Goal: Obtain resource: Download file/media

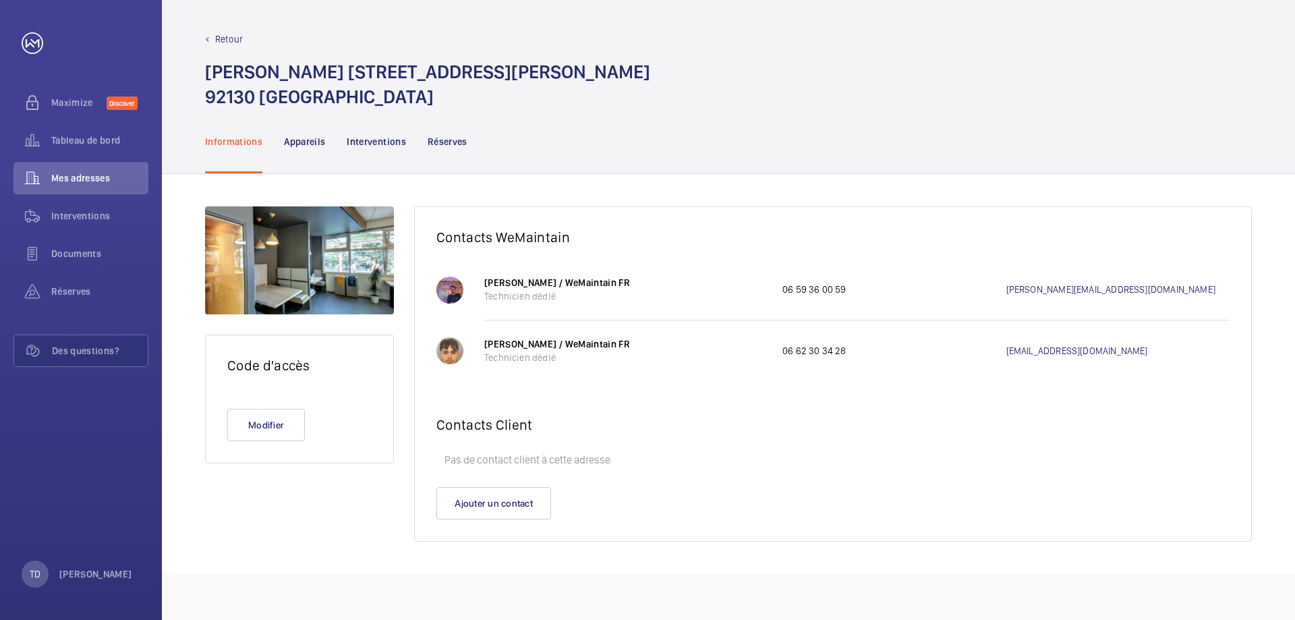
click at [712, 541] on wm-front-card "Contacts WeMaintain [PERSON_NAME] / WeMaintain FR Technicien dédié 06 59 36 00 …" at bounding box center [833, 373] width 838 height 335
click at [90, 171] on div "Mes adresses" at bounding box center [80, 178] width 135 height 32
click at [391, 142] on p "Interventions" at bounding box center [376, 141] width 59 height 13
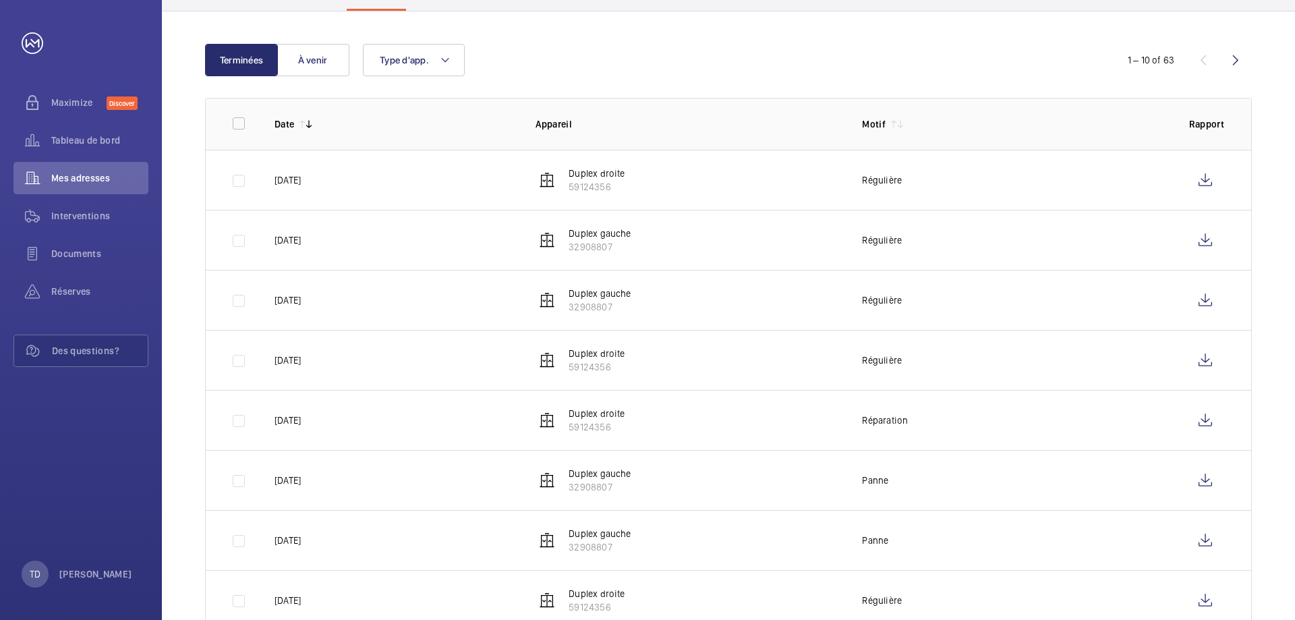
scroll to position [163, 0]
click at [608, 185] on p "59124356" at bounding box center [597, 185] width 56 height 13
click at [1199, 183] on wm-front-icon-button at bounding box center [1205, 179] width 32 height 32
click at [1201, 237] on wm-front-icon-button at bounding box center [1205, 239] width 32 height 32
click at [88, 242] on div "Documents" at bounding box center [80, 253] width 135 height 32
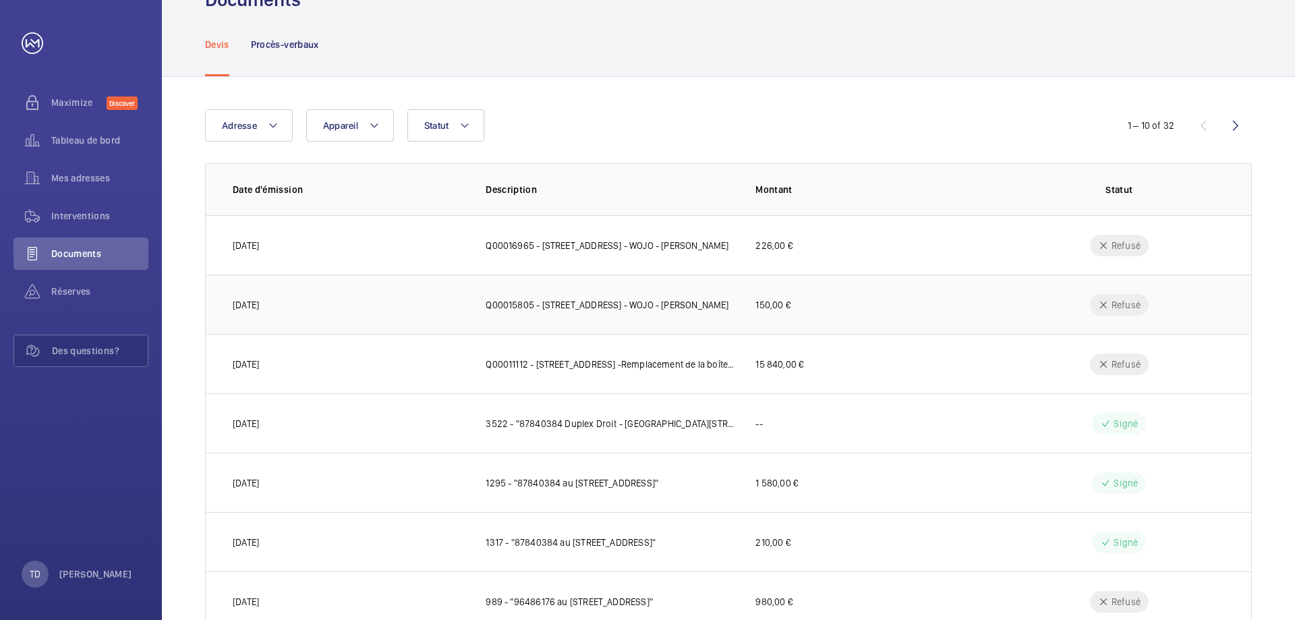
scroll to position [76, 0]
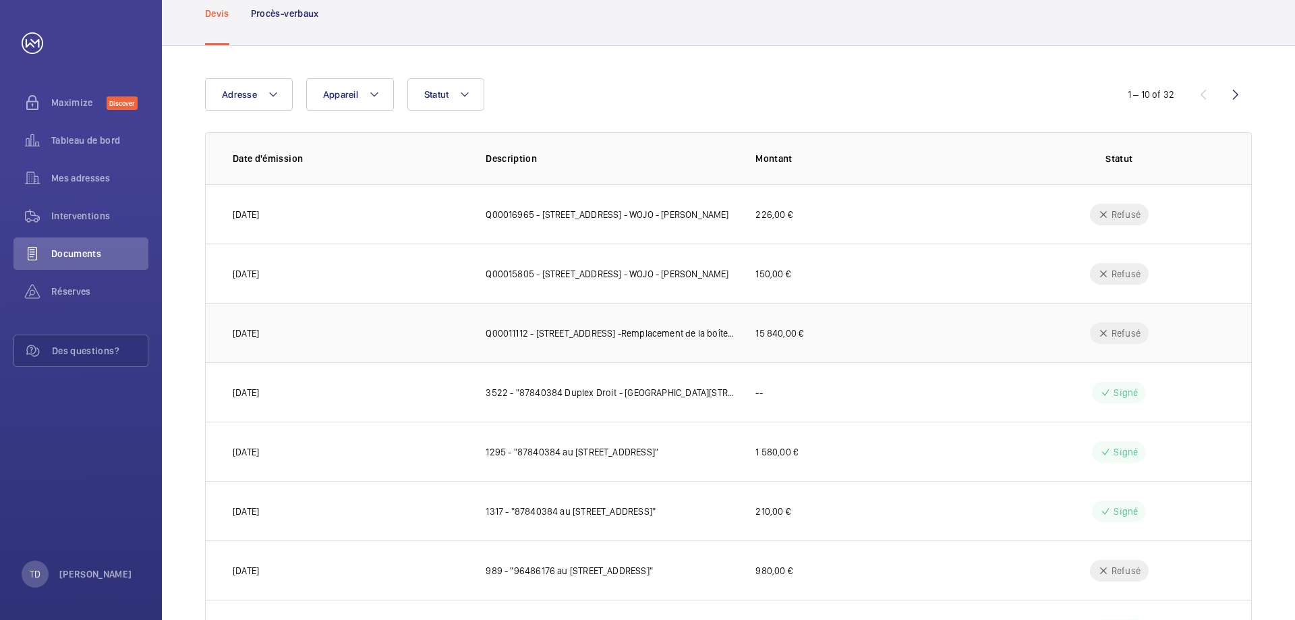
click at [763, 333] on p "15 840,00 €" at bounding box center [780, 332] width 48 height 13
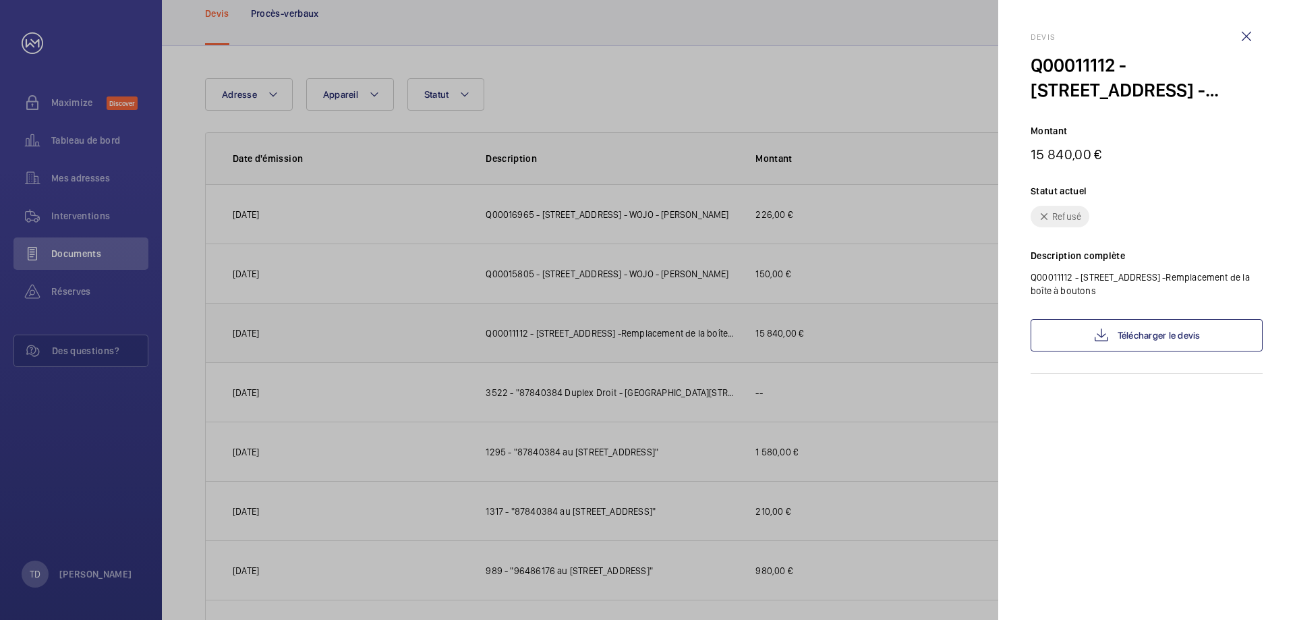
click at [763, 333] on div at bounding box center [647, 310] width 1295 height 620
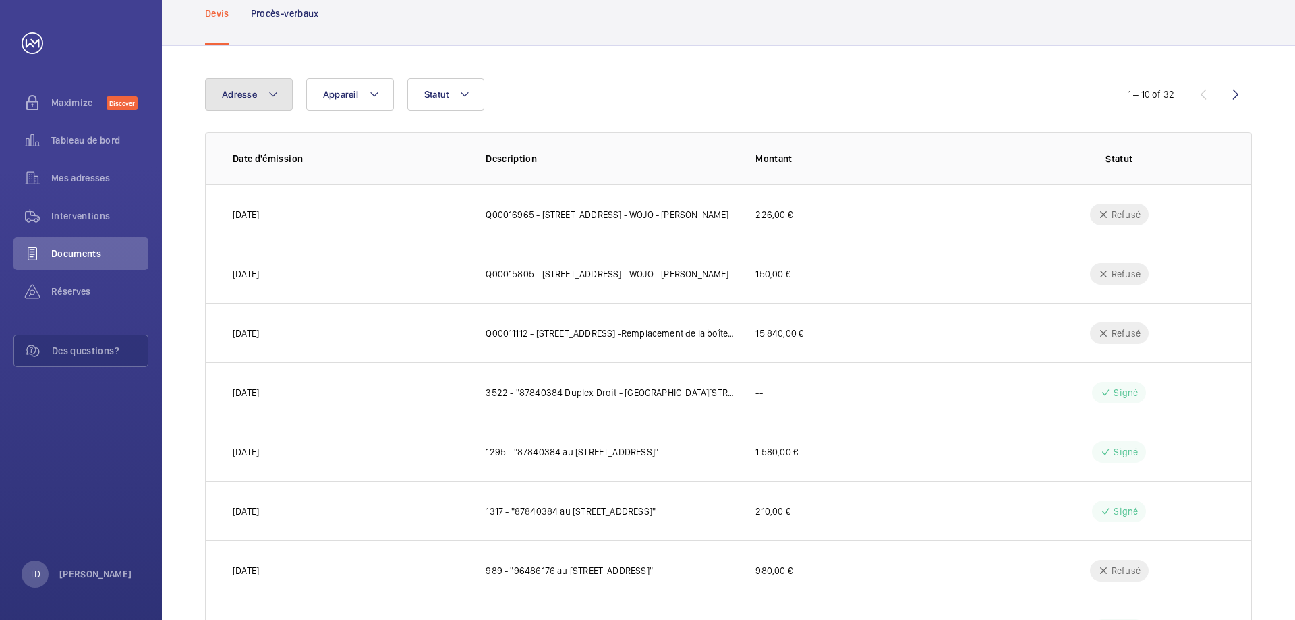
click at [271, 93] on mat-icon at bounding box center [273, 94] width 11 height 16
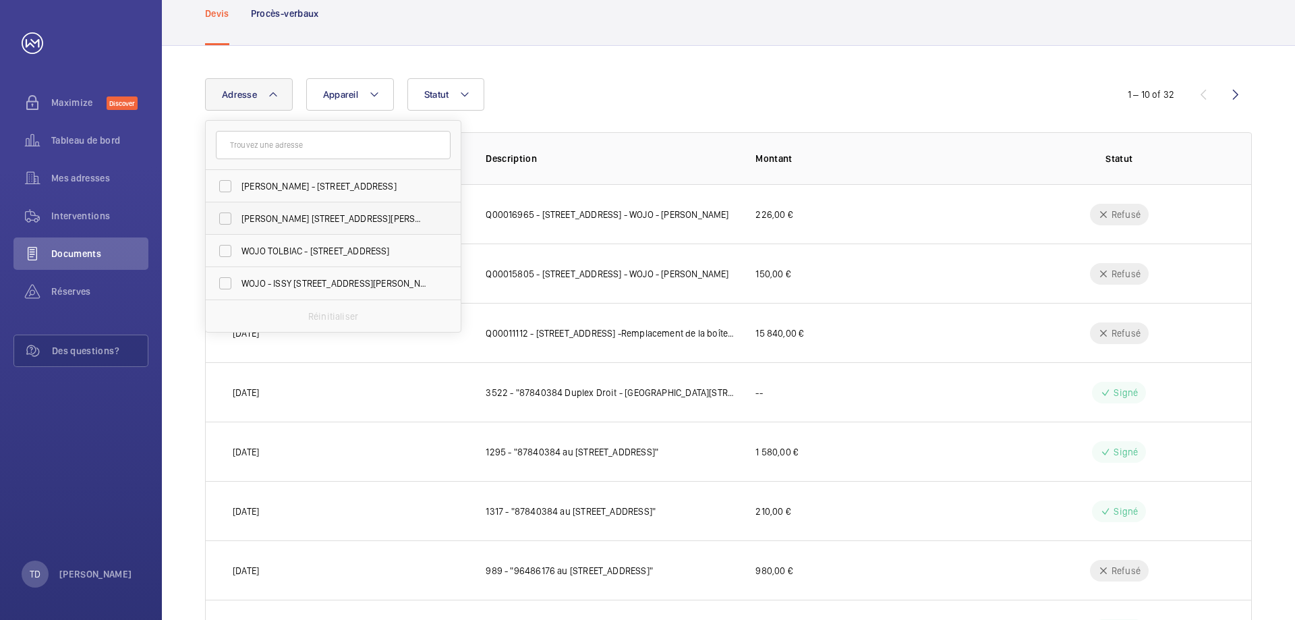
click at [226, 217] on label "[PERSON_NAME] [STREET_ADDRESS][PERSON_NAME]" at bounding box center [323, 218] width 235 height 32
click at [226, 217] on input "[PERSON_NAME] [STREET_ADDRESS][PERSON_NAME]" at bounding box center [225, 218] width 27 height 27
checkbox input "true"
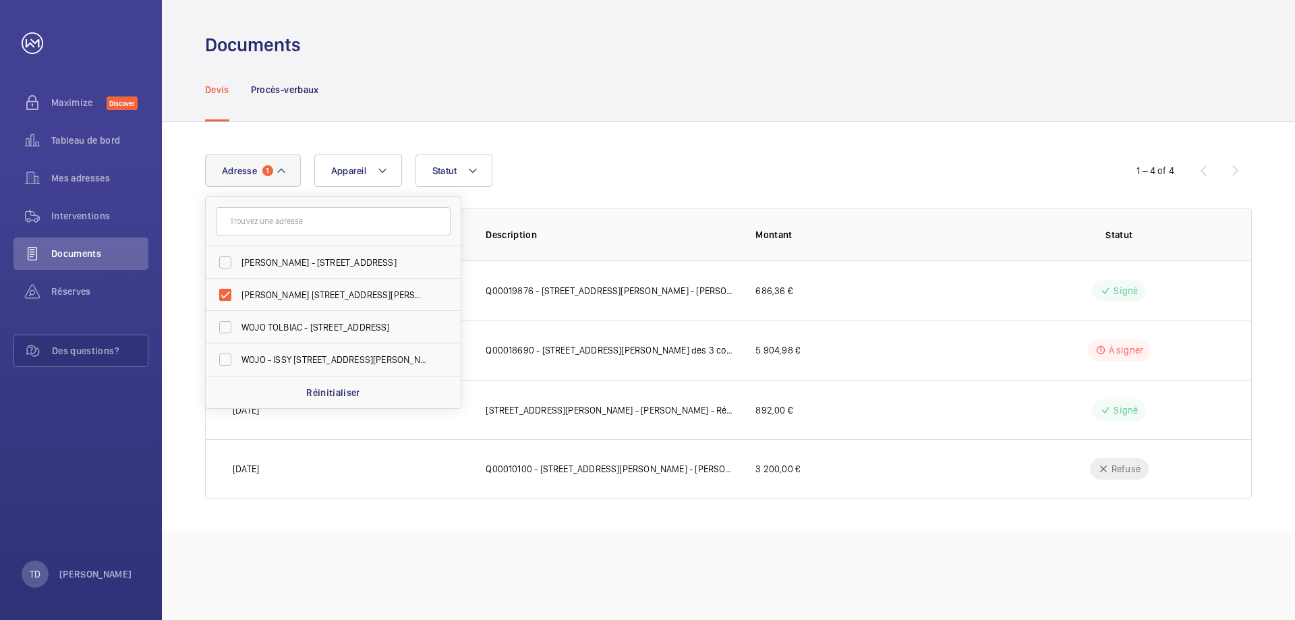
click at [727, 507] on div "Adresse [GEOGRAPHIC_DATA] - [STREET_ADDRESS][GEOGRAPHIC_DATA] [STREET_ADDRESS][…" at bounding box center [728, 326] width 1133 height 409
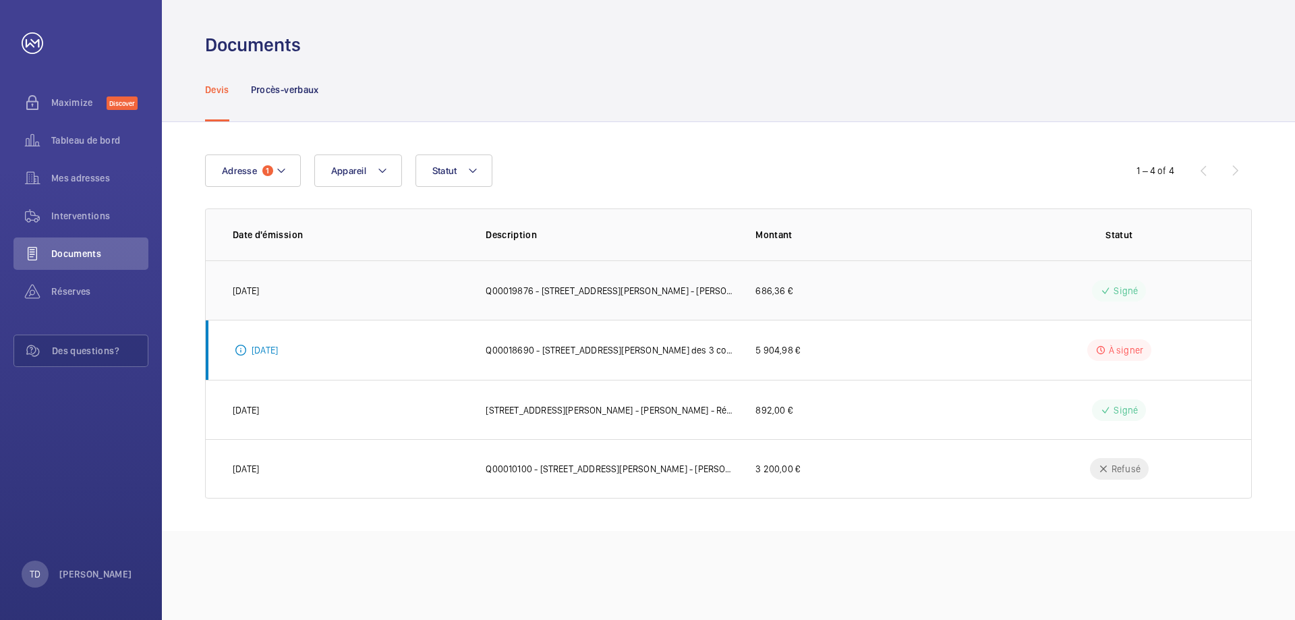
click at [601, 292] on p "Q00019876 - [STREET_ADDRESS][PERSON_NAME] - [PERSON_NAME]" at bounding box center [610, 290] width 248 height 13
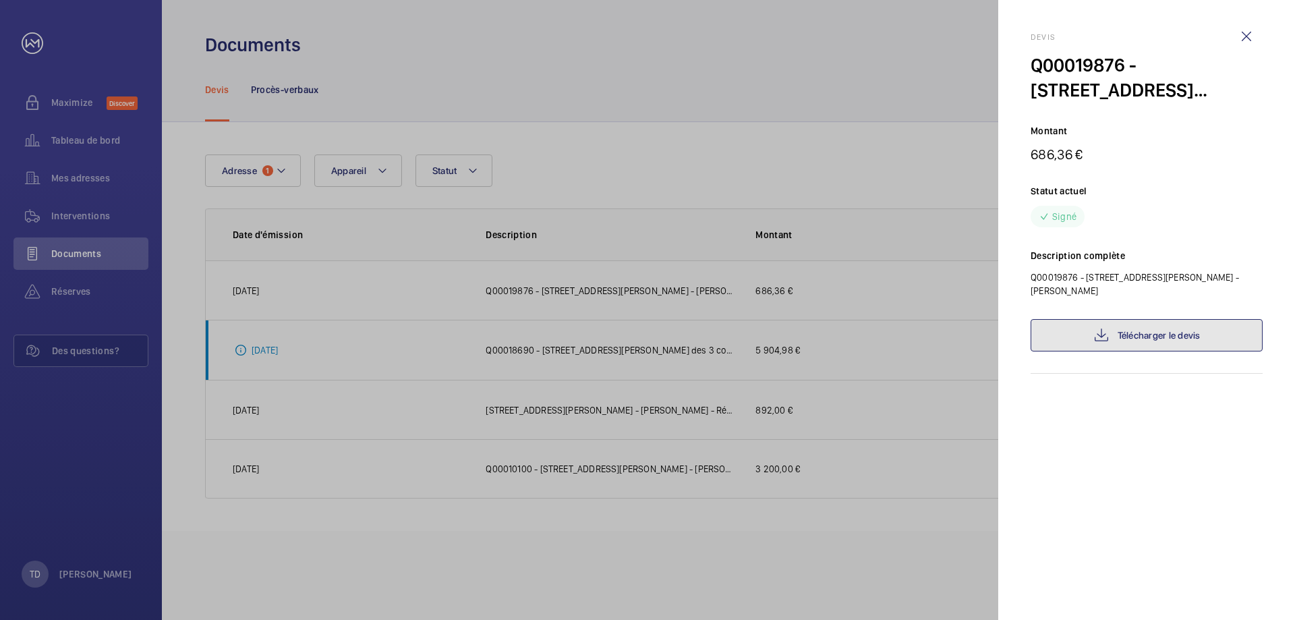
click at [1181, 343] on link "Télécharger le devis" at bounding box center [1147, 335] width 232 height 32
click at [566, 283] on div at bounding box center [647, 310] width 1295 height 620
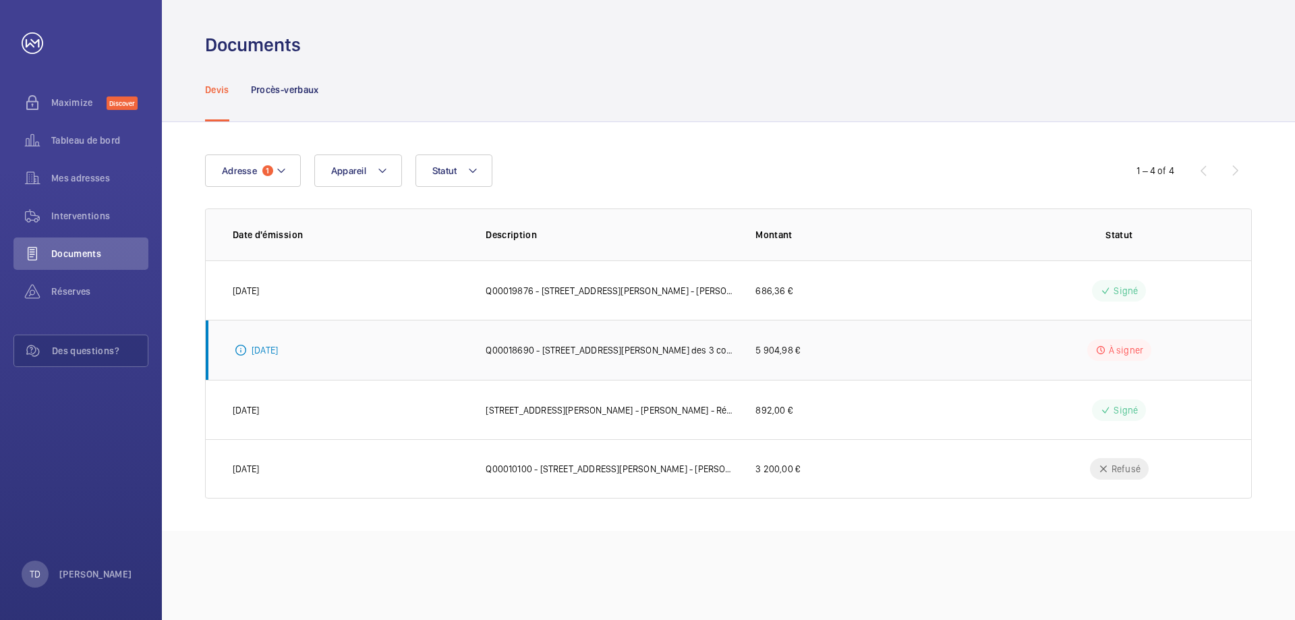
click at [731, 355] on p "Q00018690 - [STREET_ADDRESS][PERSON_NAME] des 3 courroies de traction" at bounding box center [610, 349] width 248 height 13
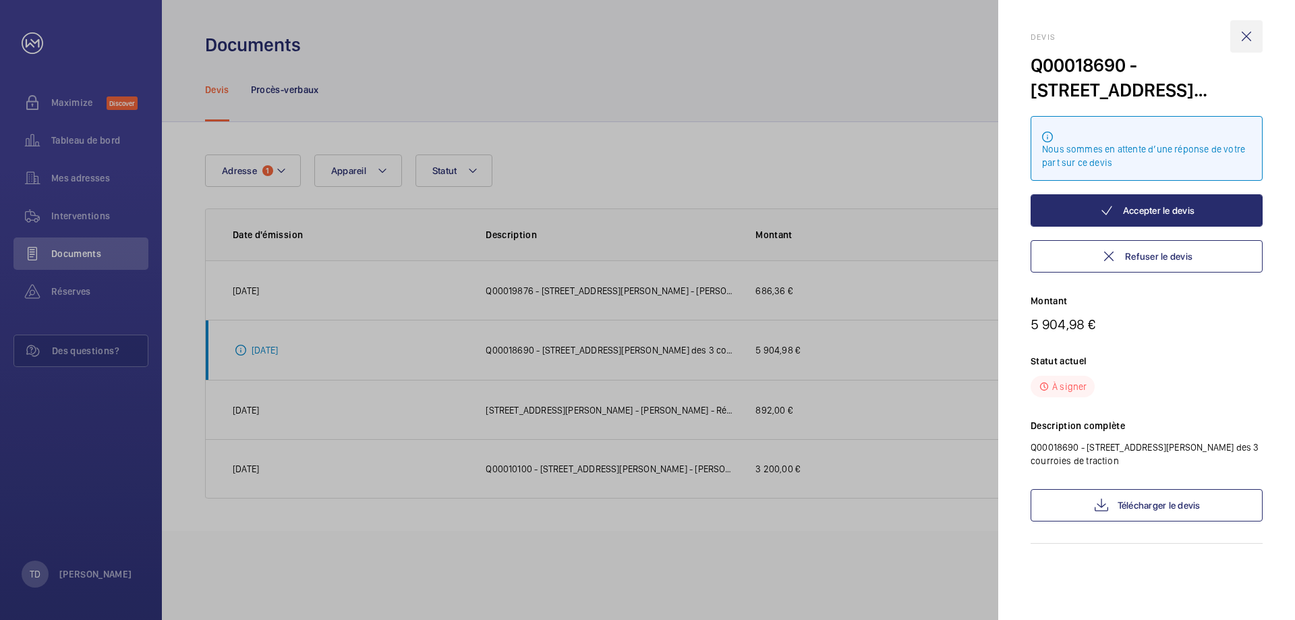
click at [1244, 30] on wm-front-icon-button at bounding box center [1246, 36] width 32 height 32
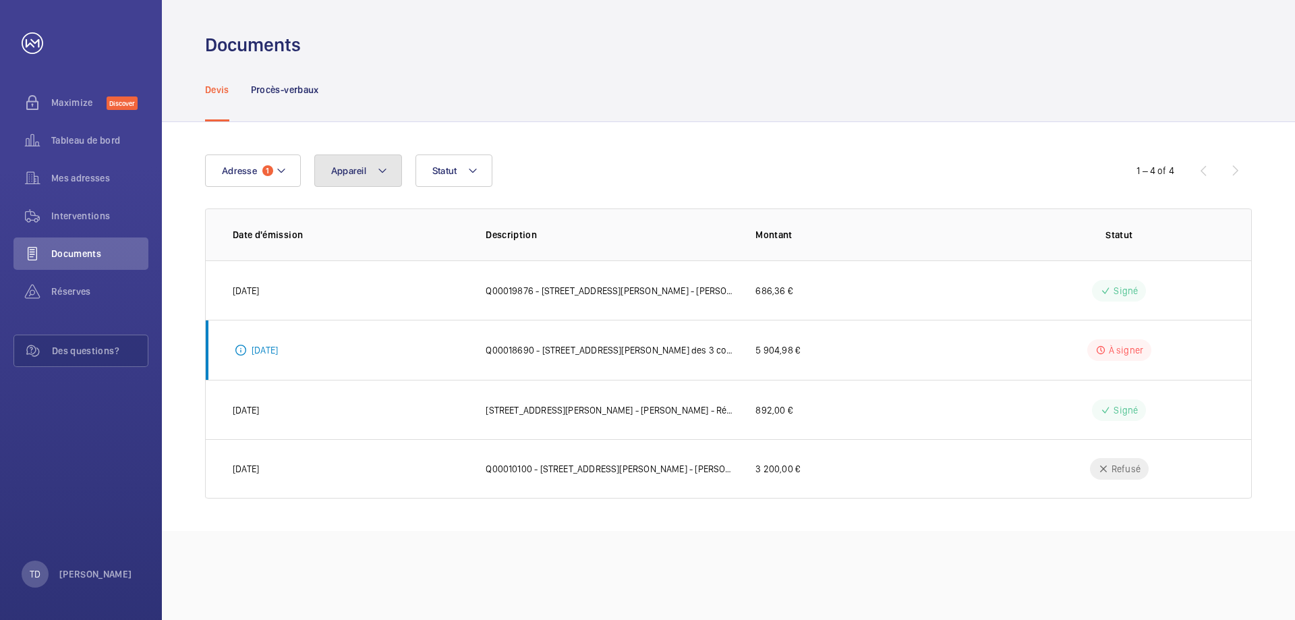
click at [345, 175] on span "Appareil" at bounding box center [348, 170] width 35 height 11
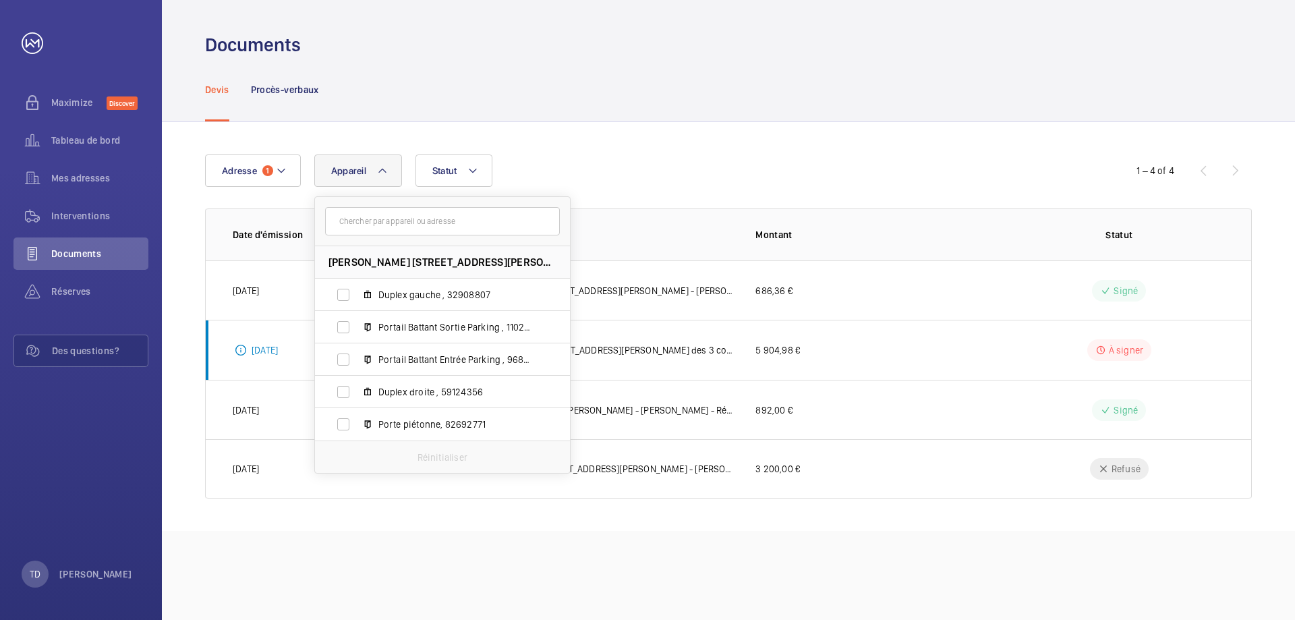
click at [345, 175] on span "Appareil" at bounding box center [348, 170] width 35 height 11
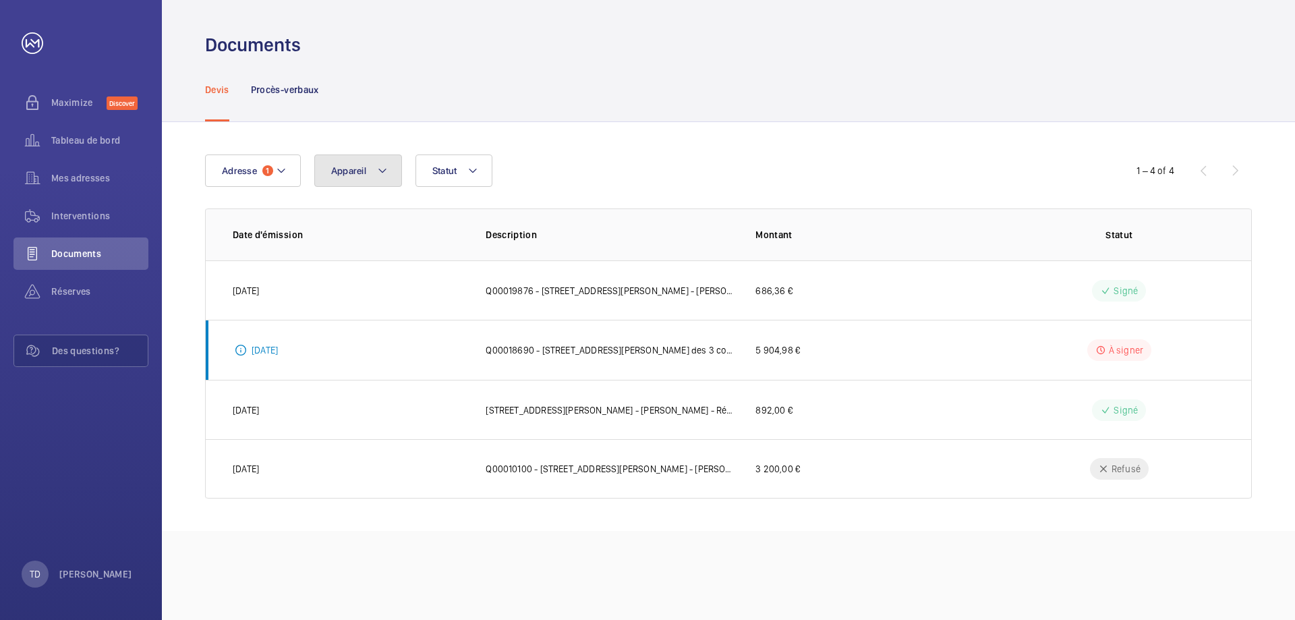
click at [345, 175] on span "Appareil" at bounding box center [348, 170] width 35 height 11
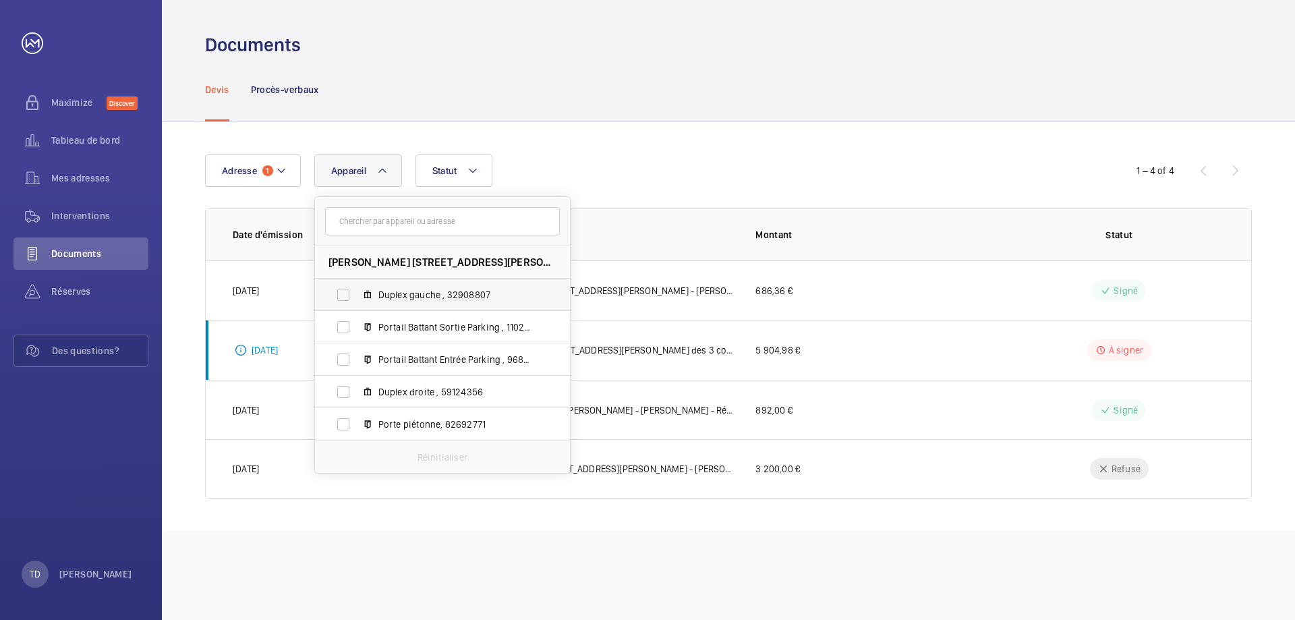
click at [344, 298] on label "Duplex gauche , 32908807" at bounding box center [431, 295] width 233 height 32
click at [344, 298] on input "Duplex gauche , 32908807" at bounding box center [343, 294] width 27 height 27
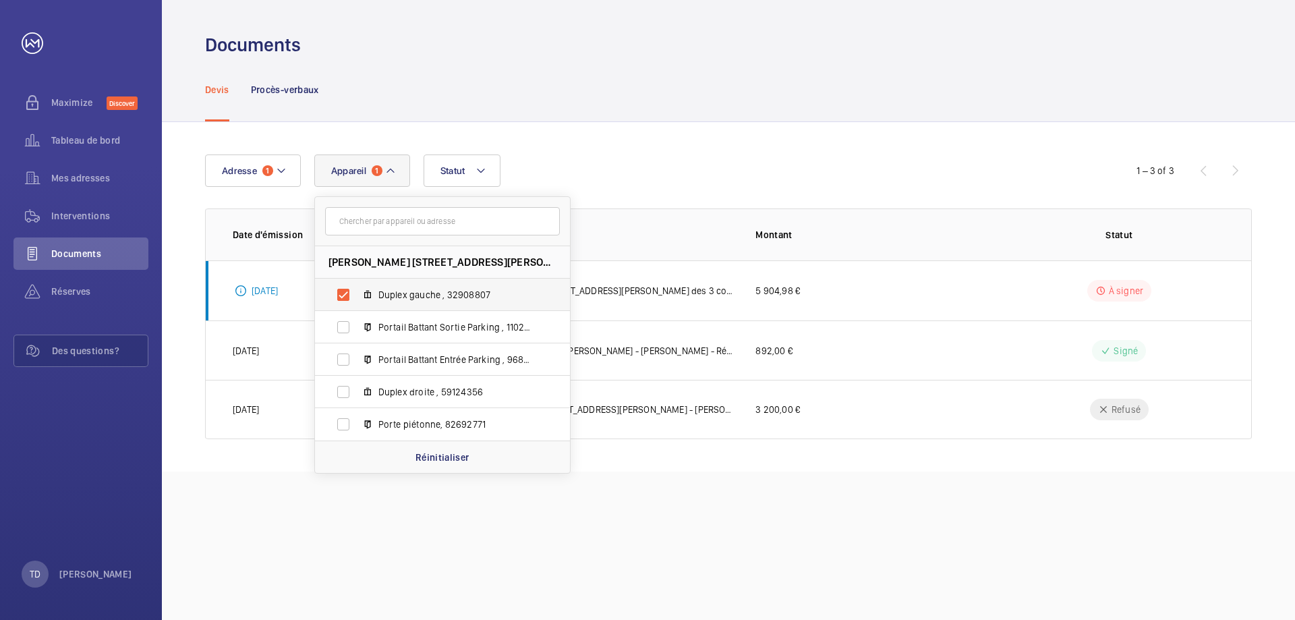
click at [340, 297] on label "Duplex gauche , 32908807" at bounding box center [431, 295] width 233 height 32
click at [340, 297] on input "Duplex gauche , 32908807" at bounding box center [343, 294] width 27 height 27
checkbox input "false"
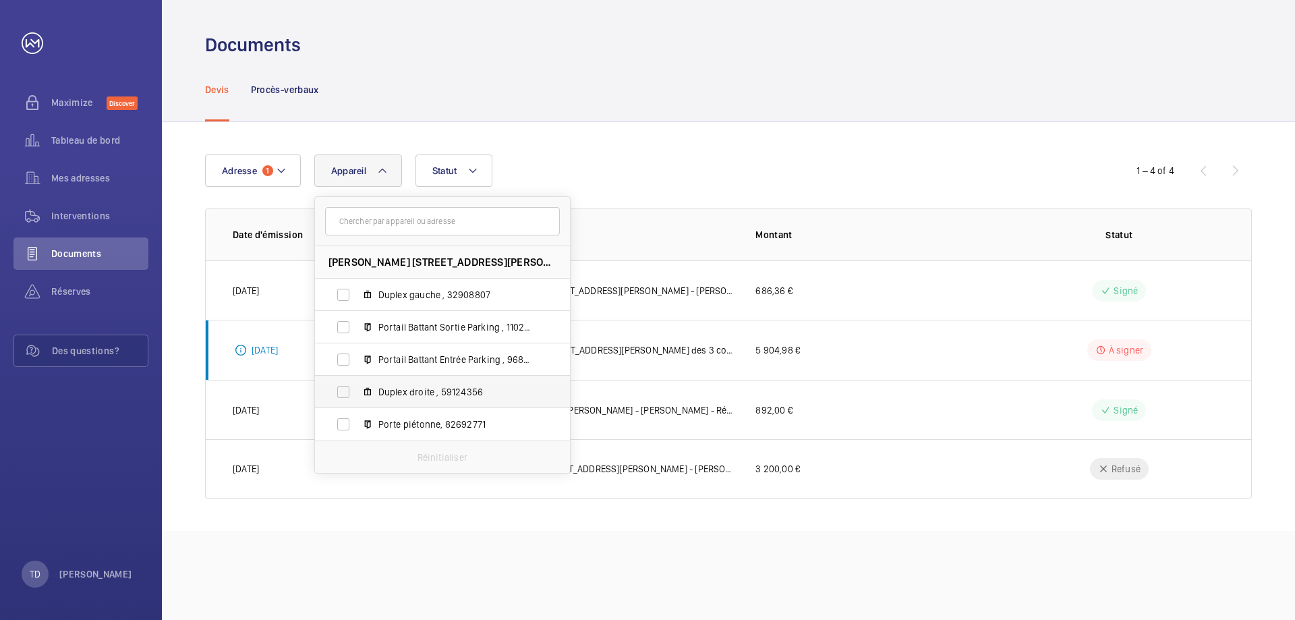
click at [337, 391] on label "Duplex droite , 59124356" at bounding box center [431, 392] width 233 height 32
click at [337, 391] on input "Duplex droite , 59124356" at bounding box center [343, 391] width 27 height 27
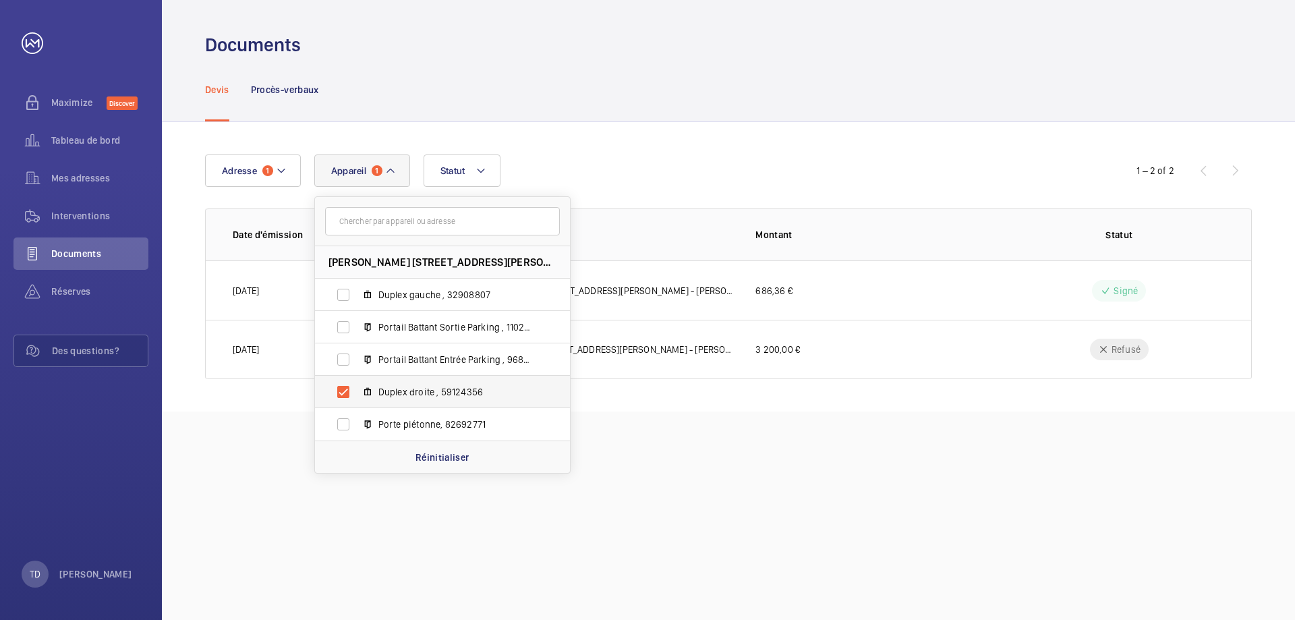
click at [337, 391] on label "Duplex droite , 59124356" at bounding box center [431, 392] width 233 height 32
click at [337, 391] on input "Duplex droite , 59124356" at bounding box center [343, 391] width 27 height 27
checkbox input "false"
